Goal: Task Accomplishment & Management: Complete application form

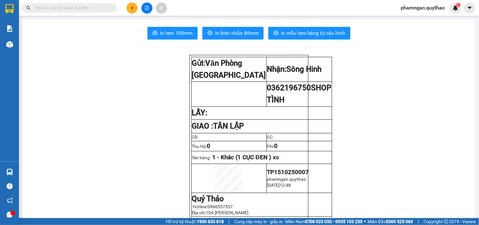
click at [129, 3] on button at bounding box center [132, 8] width 11 height 11
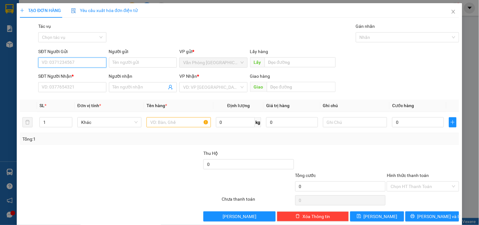
click at [76, 61] on input "SĐT Người Gửi" at bounding box center [72, 63] width 68 height 10
type input "0909572423"
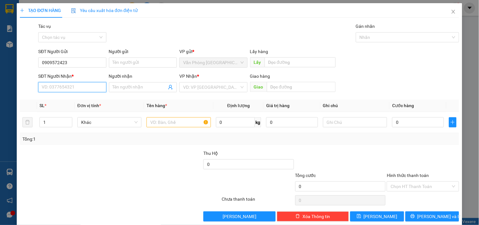
click at [64, 89] on input "SĐT Người Nhận *" at bounding box center [72, 87] width 68 height 10
click at [65, 100] on div "0972517517" at bounding box center [72, 99] width 60 height 7
drag, startPoint x: 63, startPoint y: 89, endPoint x: 2, endPoint y: 82, distance: 60.7
click at [2, 82] on div "TẠO ĐƠN HÀNG Yêu cầu xuất hóa đơn điện tử Transit Pickup Surcharge Ids Transit …" at bounding box center [239, 112] width 479 height 225
type input "0972517517"
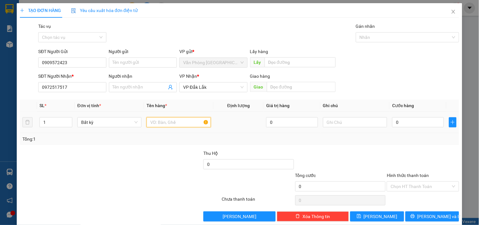
click at [183, 124] on input "text" at bounding box center [179, 122] width 64 height 10
type input "1 THÙNG GIẤY"
click at [399, 123] on input "0" at bounding box center [419, 122] width 52 height 10
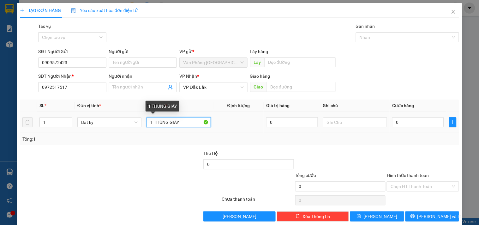
click at [188, 123] on input "1 THÙNG GIẤY" at bounding box center [179, 122] width 64 height 10
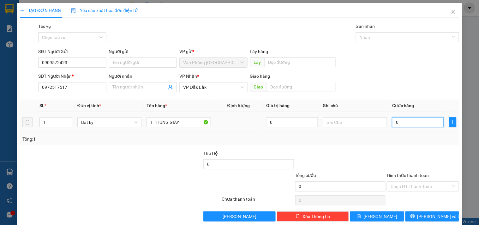
click at [407, 123] on input "0" at bounding box center [419, 122] width 52 height 10
type input "5"
type input "50"
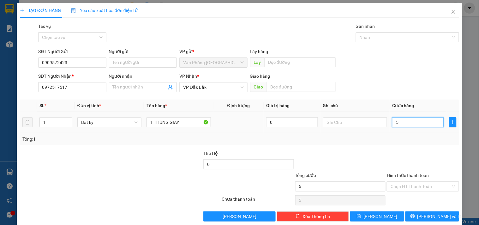
type input "50"
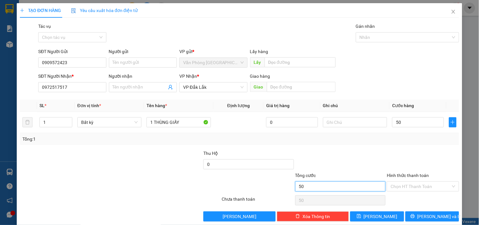
type input "50.000"
drag, startPoint x: 327, startPoint y: 184, endPoint x: 197, endPoint y: 136, distance: 139.1
click at [326, 184] on input "50.000" at bounding box center [341, 186] width 91 height 10
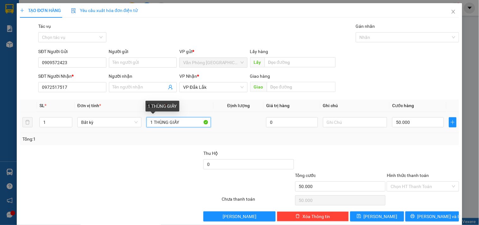
click at [181, 125] on input "1 THÙNG GIẤY" at bounding box center [179, 122] width 64 height 10
type input "1 THÙNG MẮM"
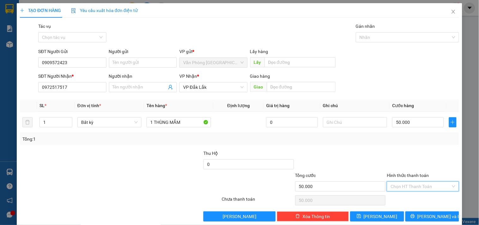
click at [420, 188] on input "Hình thức thanh toán" at bounding box center [421, 186] width 60 height 9
drag, startPoint x: 413, startPoint y: 153, endPoint x: 420, endPoint y: 162, distance: 10.9
click at [416, 154] on div "Tại văn phòng" at bounding box center [419, 153] width 64 height 7
type input "0"
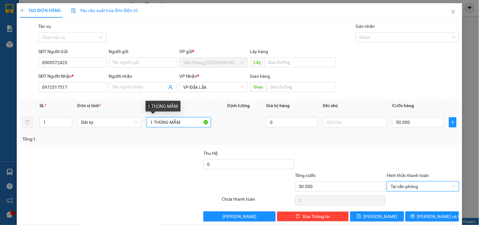
click at [168, 124] on input "1 THÙNG MẮM" at bounding box center [179, 122] width 64 height 10
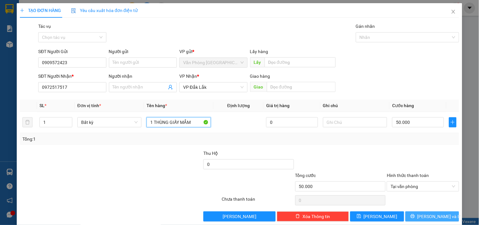
type input "1 THÙNG GIẤY MẮM"
click at [425, 216] on span "[PERSON_NAME] và In" at bounding box center [440, 216] width 44 height 7
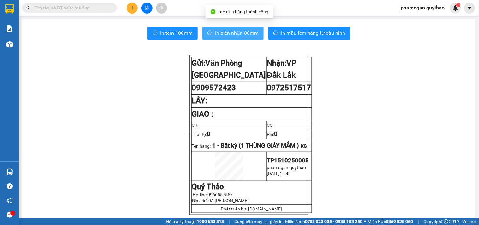
click at [236, 34] on span "In biên nhận 80mm" at bounding box center [237, 33] width 44 height 8
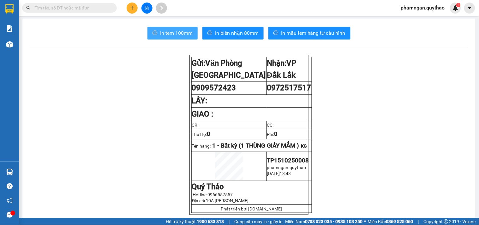
click at [160, 33] on span "In tem 100mm" at bounding box center [176, 33] width 33 height 8
